Goal: Information Seeking & Learning: Learn about a topic

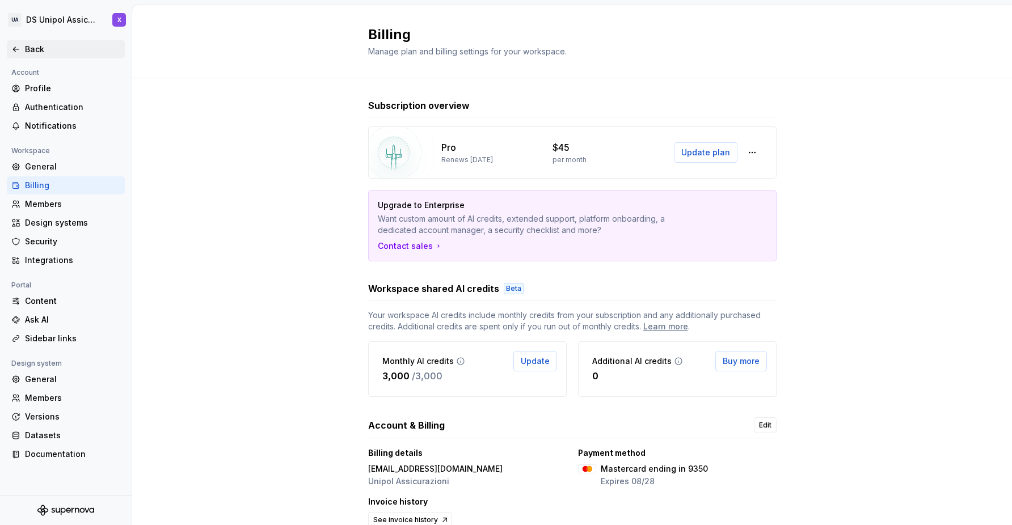
click at [35, 48] on div "Back" at bounding box center [72, 49] width 95 height 11
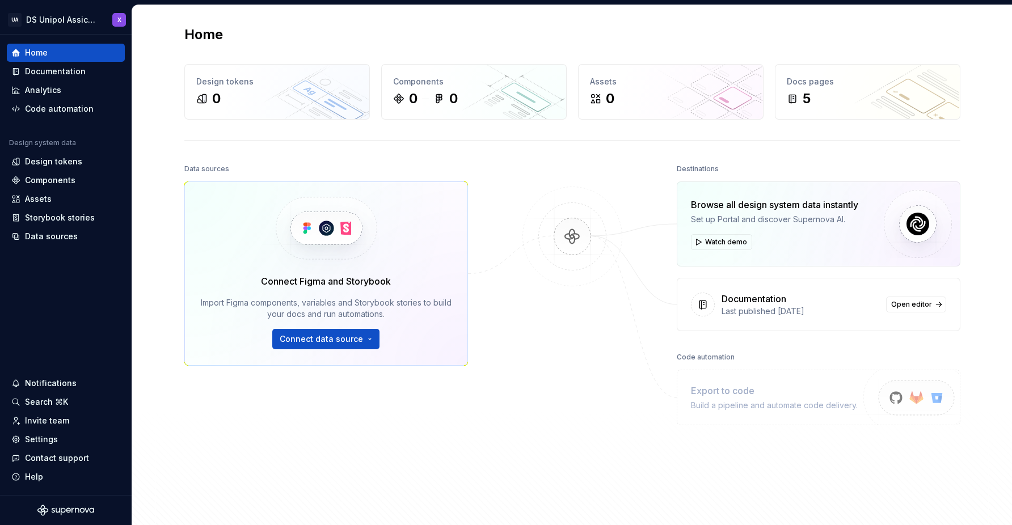
click at [519, 394] on div at bounding box center [571, 318] width 113 height 315
click at [60, 74] on div "Documentation" at bounding box center [55, 71] width 61 height 11
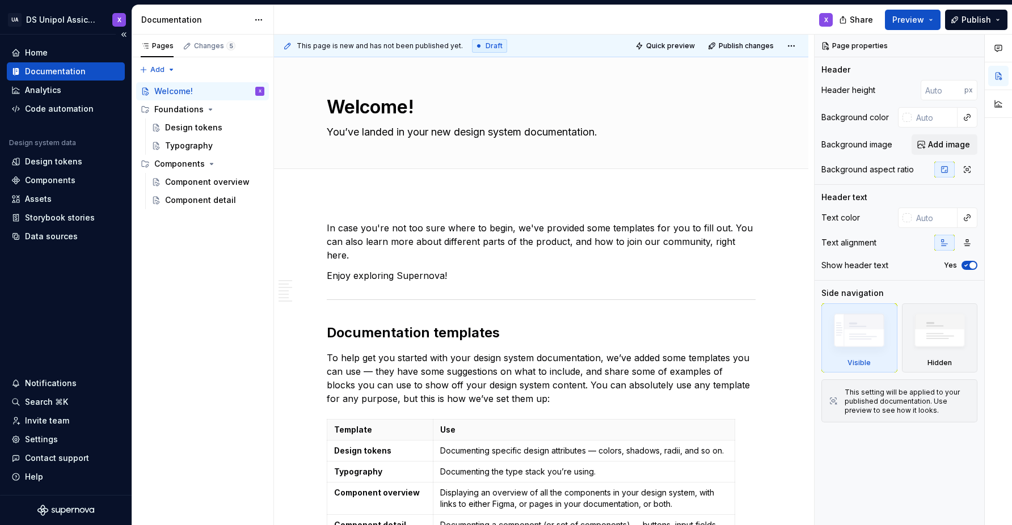
type textarea "*"
click at [58, 183] on div "Components" at bounding box center [50, 180] width 50 height 11
